Goal: Navigation & Orientation: Find specific page/section

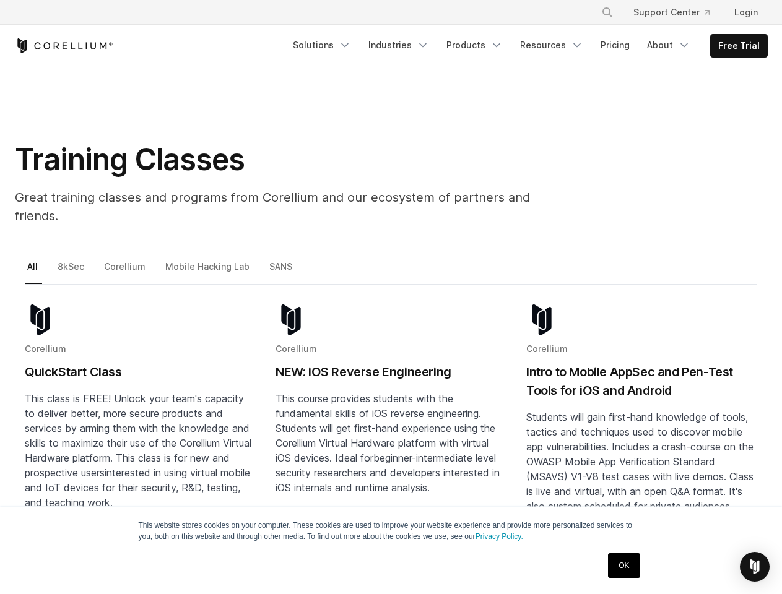
click at [607, 12] on icon "Search" at bounding box center [607, 12] width 10 height 10
click at [607, 12] on div "×" at bounding box center [608, 11] width 12 height 19
click at [755, 567] on img "Open Intercom Messenger" at bounding box center [754, 567] width 15 height 15
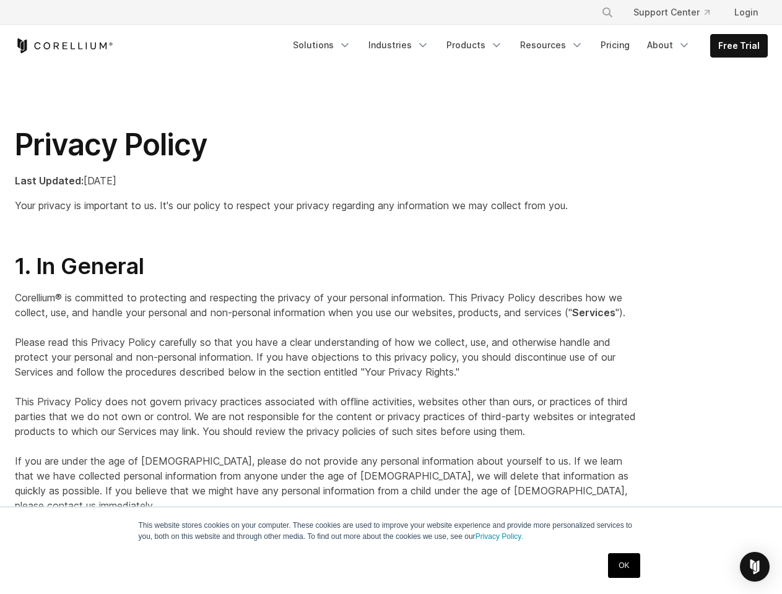
click at [391, 297] on p "Corellium® is committed to protecting and respecting the privacy of your person…" at bounding box center [326, 401] width 623 height 223
click at [607, 12] on icon "Search" at bounding box center [607, 12] width 10 height 10
click at [607, 12] on div "×" at bounding box center [608, 11] width 12 height 19
click at [755, 567] on img "Open Intercom Messenger" at bounding box center [754, 567] width 15 height 15
